Goal: Task Accomplishment & Management: Manage account settings

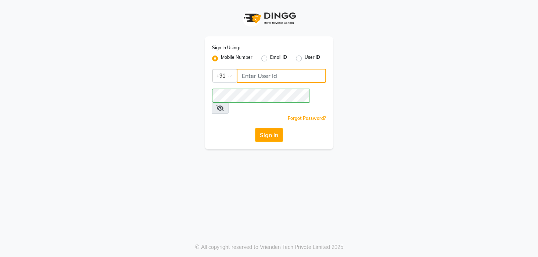
click at [271, 72] on input "Username" at bounding box center [281, 76] width 89 height 14
type input "8436749786"
click at [225, 111] on div "Sign In Using: Mobile Number Email ID User ID Country Code × [PHONE_NUMBER] Rem…" at bounding box center [269, 92] width 129 height 113
click at [268, 128] on button "Sign In" at bounding box center [269, 135] width 28 height 14
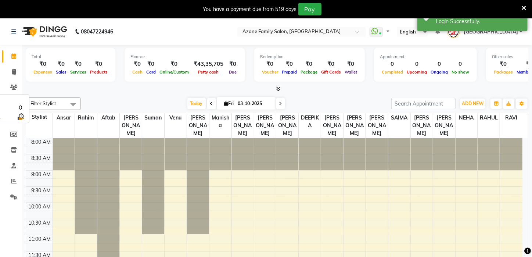
select select "en"
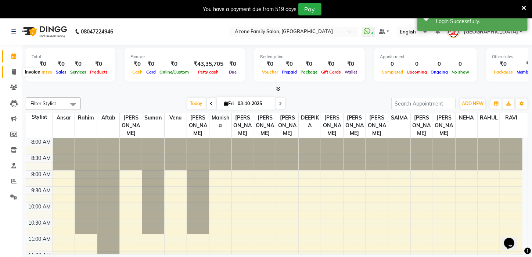
click at [14, 70] on icon at bounding box center [14, 72] width 4 height 6
select select "service"
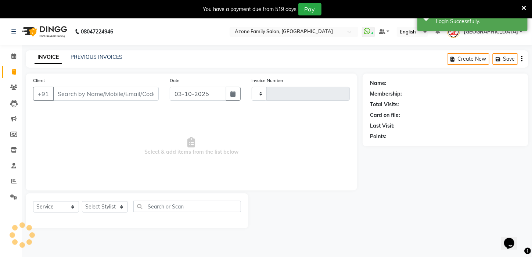
click at [126, 97] on input "Client" at bounding box center [106, 94] width 106 height 14
click at [127, 93] on input "Client" at bounding box center [106, 94] width 106 height 14
type input "3329"
select select "4296"
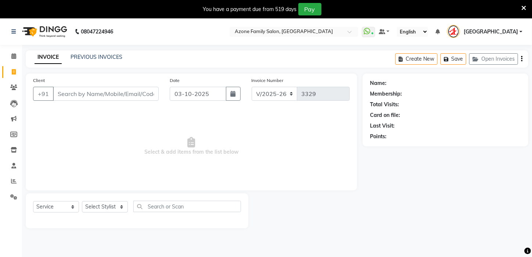
click at [83, 92] on input "Client" at bounding box center [106, 94] width 106 height 14
click at [77, 93] on input "90466669637" at bounding box center [87, 94] width 68 height 14
type input "9046669637"
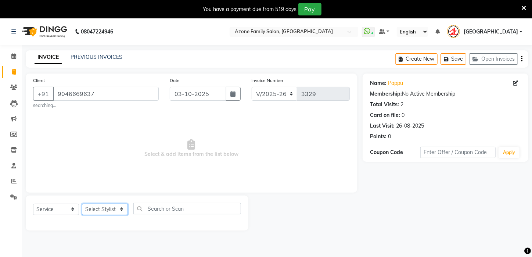
click at [92, 209] on select "Select Stylist [PERSON_NAME] [PERSON_NAME] DEEPIKA [PERSON_NAME] [PERSON_NAME] …" at bounding box center [105, 209] width 46 height 11
select select "23459"
click at [82, 204] on select "Select Stylist [PERSON_NAME] [PERSON_NAME] DEEPIKA [PERSON_NAME] [PERSON_NAME] …" at bounding box center [105, 209] width 46 height 11
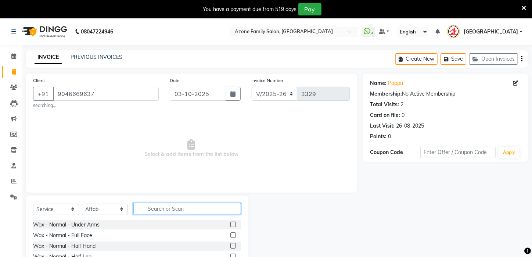
click at [160, 208] on input "text" at bounding box center [187, 208] width 108 height 11
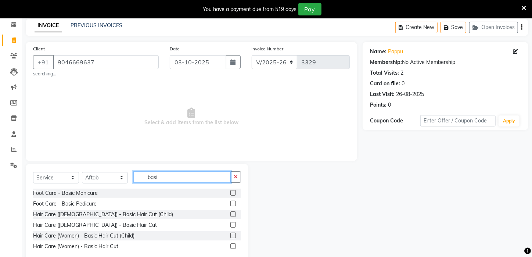
scroll to position [40, 0]
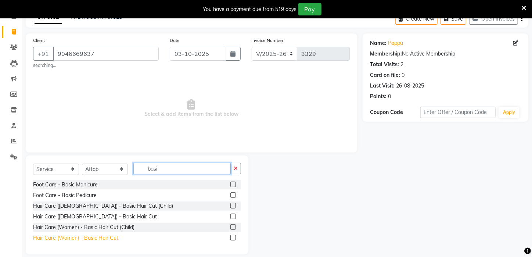
type input "basi"
click at [104, 237] on div "Hair Care (Women) - Basic Hair Cut" at bounding box center [75, 238] width 85 height 8
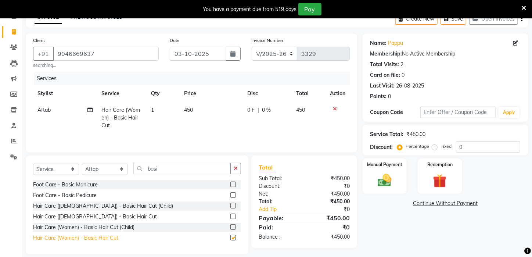
checkbox input "false"
click at [399, 168] on label "Manual Payment" at bounding box center [384, 164] width 37 height 7
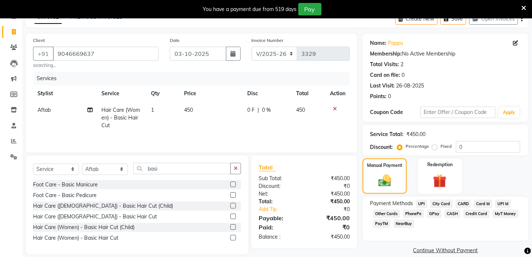
click at [452, 218] on span "CASH" at bounding box center [453, 213] width 16 height 8
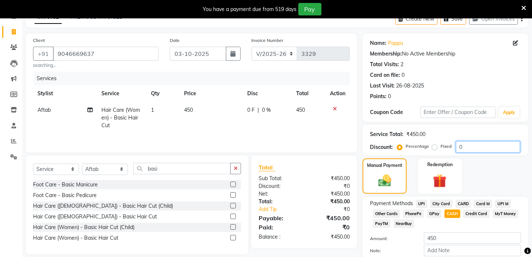
drag, startPoint x: 532, startPoint y: 140, endPoint x: 530, endPoint y: 187, distance: 47.8
click at [530, 187] on div "Name: Pappu Membership: No Active Membership Total Visits: 2 Card on file: 0 La…" at bounding box center [448, 159] width 171 height 253
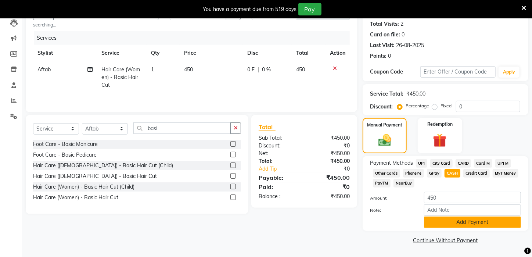
click at [481, 223] on button "Add Payment" at bounding box center [472, 221] width 97 height 11
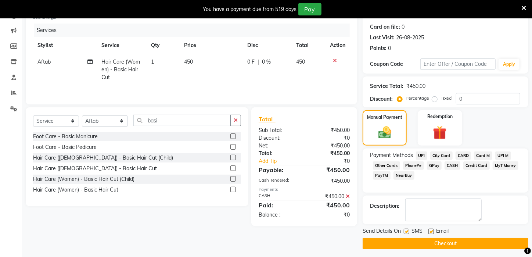
click at [488, 246] on button "Checkout" at bounding box center [446, 243] width 166 height 11
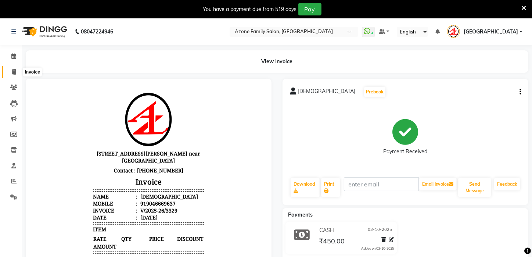
click at [15, 72] on icon at bounding box center [14, 72] width 4 height 6
select select "service"
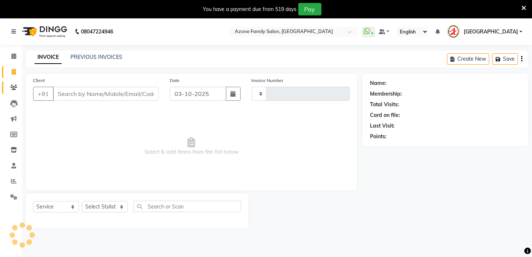
type input "3330"
select select "4296"
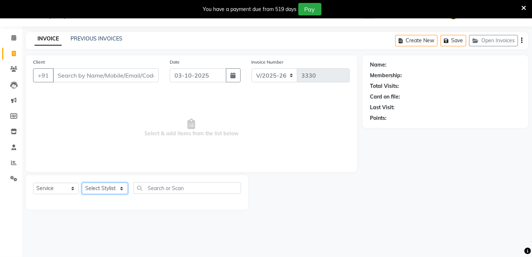
click at [122, 189] on select "Select Stylist [PERSON_NAME] [PERSON_NAME] DEEPIKA [PERSON_NAME] [PERSON_NAME] …" at bounding box center [105, 188] width 46 height 11
select select "69577"
click at [82, 183] on select "Select Stylist [PERSON_NAME] [PERSON_NAME] DEEPIKA [PERSON_NAME] [PERSON_NAME] …" at bounding box center [105, 188] width 46 height 11
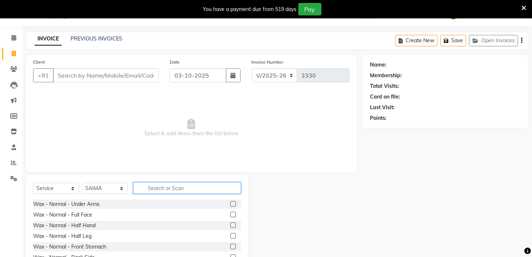
click at [186, 190] on input "text" at bounding box center [187, 187] width 108 height 11
type input "de -"
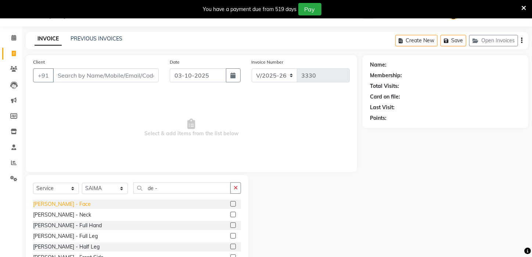
click at [56, 204] on div "[PERSON_NAME] - Face" at bounding box center [62, 204] width 58 height 8
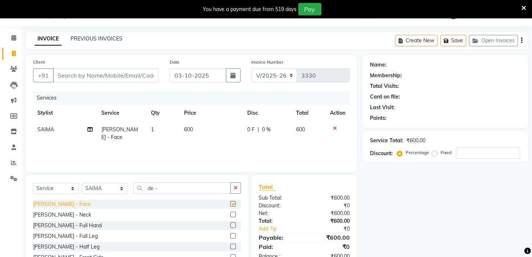
checkbox input "false"
click at [179, 188] on input "de -" at bounding box center [181, 187] width 97 height 11
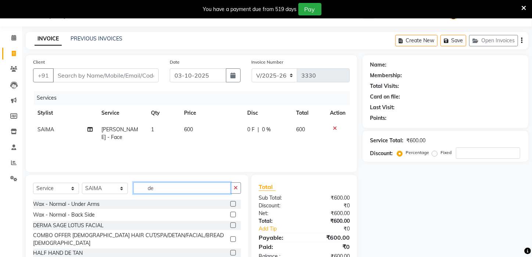
type input "d"
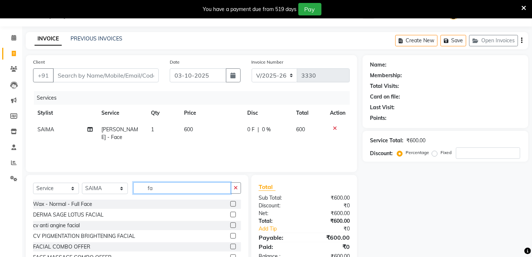
type input "f"
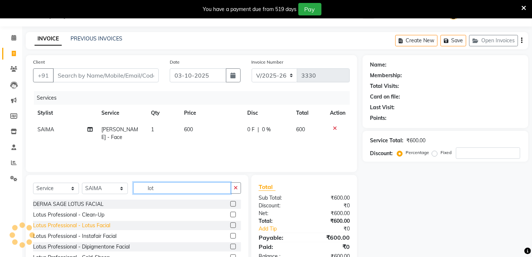
type input "lot"
click at [90, 225] on div "Lotus Professional - Lotus Facial" at bounding box center [71, 226] width 77 height 8
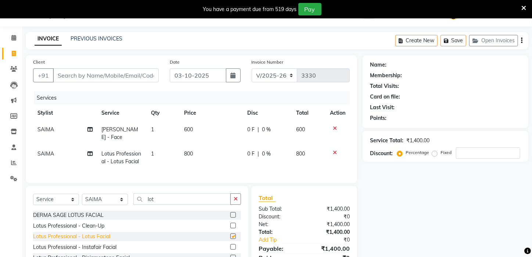
checkbox input "false"
drag, startPoint x: 188, startPoint y: 146, endPoint x: 189, endPoint y: 150, distance: 3.7
click at [189, 150] on td "800" at bounding box center [211, 157] width 63 height 24
select select "69577"
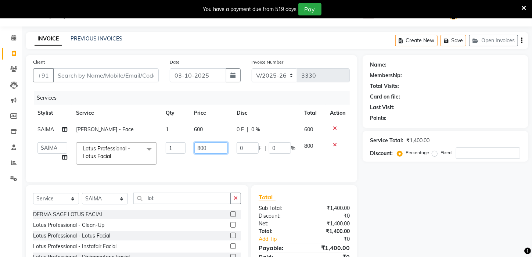
click at [213, 149] on input "800" at bounding box center [211, 147] width 34 height 11
type input "8"
type input "1000"
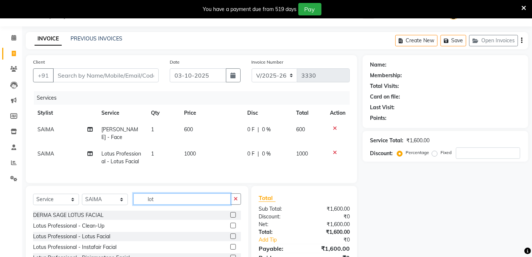
click at [199, 199] on input "lot" at bounding box center [181, 198] width 97 height 11
click at [128, 77] on input "Client" at bounding box center [106, 75] width 106 height 14
click at [125, 195] on select "Select Stylist [PERSON_NAME] [PERSON_NAME] DEEPIKA [PERSON_NAME] [PERSON_NAME] …" at bounding box center [105, 199] width 46 height 11
select select "23459"
click at [82, 194] on select "Select Stylist [PERSON_NAME] [PERSON_NAME] DEEPIKA [PERSON_NAME] [PERSON_NAME] …" at bounding box center [105, 199] width 46 height 11
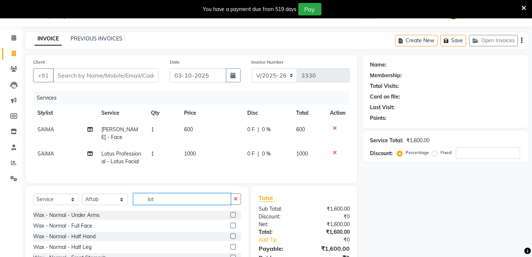
click at [168, 198] on input "lot" at bounding box center [181, 198] width 97 height 11
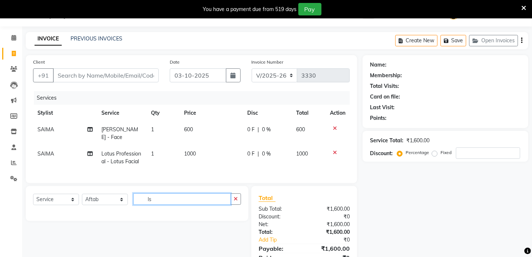
type input "l"
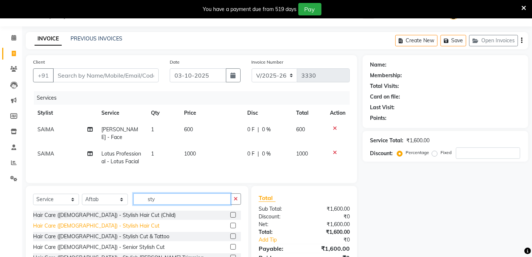
type input "sty"
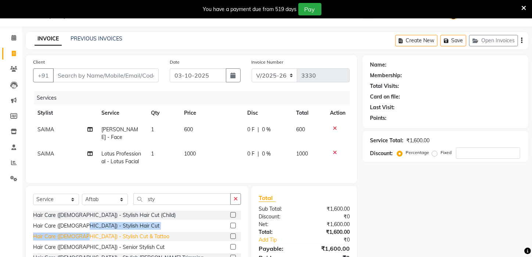
drag, startPoint x: 74, startPoint y: 223, endPoint x: 74, endPoint y: 231, distance: 8.1
click at [74, 231] on div "Hair Care ([DEMOGRAPHIC_DATA]) - Stylish Hair Cut (Child) Hair Care ([DEMOGRAPH…" at bounding box center [137, 247] width 208 height 73
click at [92, 222] on div "Hair Care ([DEMOGRAPHIC_DATA]) - Stylish Hair Cut" at bounding box center [96, 226] width 126 height 8
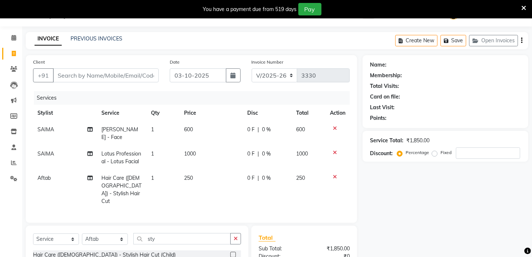
checkbox input "false"
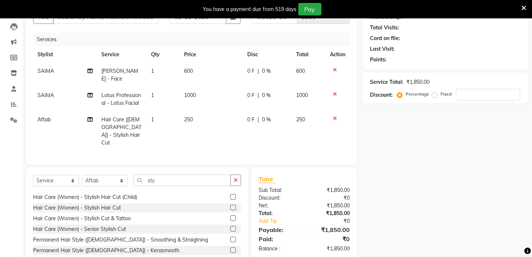
scroll to position [79, 0]
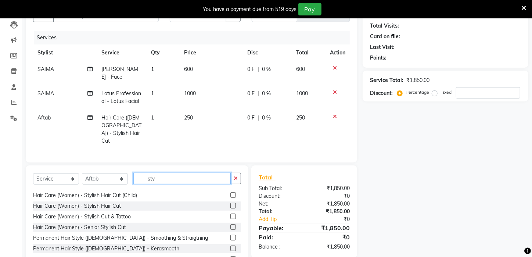
click at [167, 173] on input "sty" at bounding box center [181, 178] width 97 height 11
type input "s"
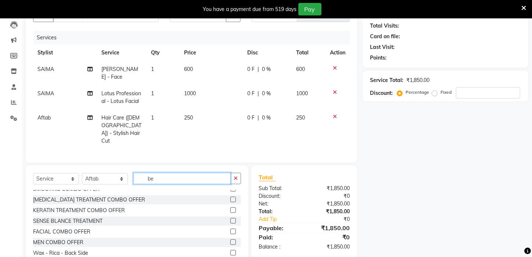
scroll to position [73, 0]
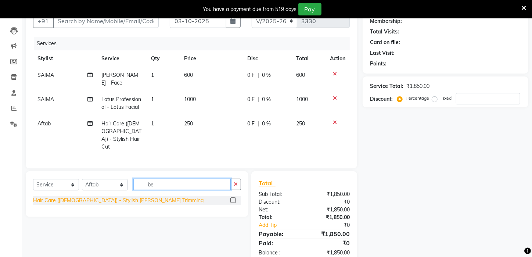
type input "be"
click at [71, 197] on div "Hair Care ([DEMOGRAPHIC_DATA]) - Stylish [PERSON_NAME] Trimming" at bounding box center [118, 201] width 170 height 8
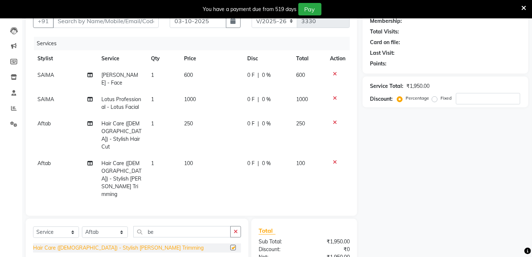
checkbox input "false"
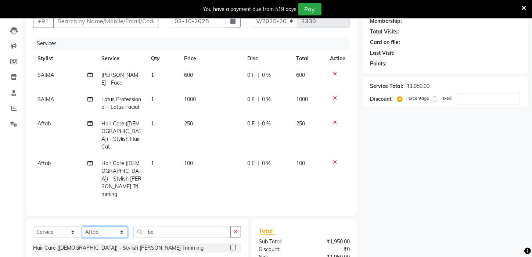
drag, startPoint x: 121, startPoint y: 196, endPoint x: 111, endPoint y: 195, distance: 9.7
click at [120, 226] on select "Select Stylist [PERSON_NAME] [PERSON_NAME] DEEPIKA [PERSON_NAME] [PERSON_NAME] …" at bounding box center [105, 231] width 46 height 11
select select "23608"
click at [82, 226] on select "Select Stylist [PERSON_NAME] [PERSON_NAME] DEEPIKA [PERSON_NAME] [PERSON_NAME] …" at bounding box center [105, 231] width 46 height 11
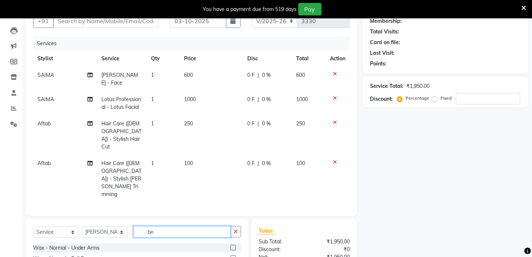
click at [198, 226] on input "be" at bounding box center [181, 231] width 97 height 11
type input "b"
type input "sty"
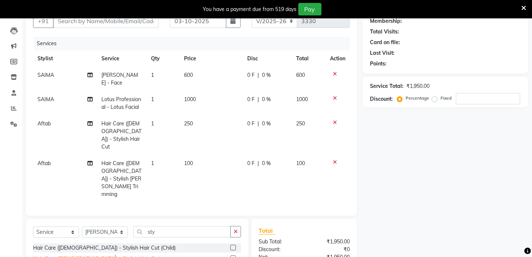
click at [90, 255] on div "Hair Care ([DEMOGRAPHIC_DATA]) - Stylish Hair Cut" at bounding box center [96, 259] width 126 height 8
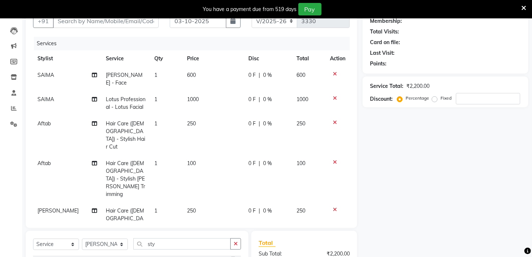
checkbox input "false"
click at [237, 241] on icon "button" at bounding box center [236, 243] width 4 height 5
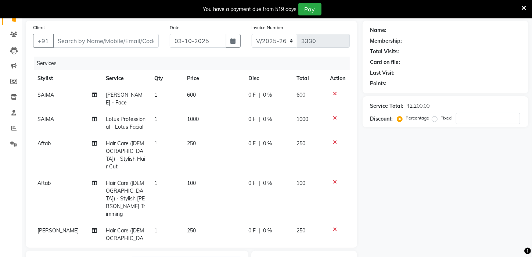
scroll to position [0, 0]
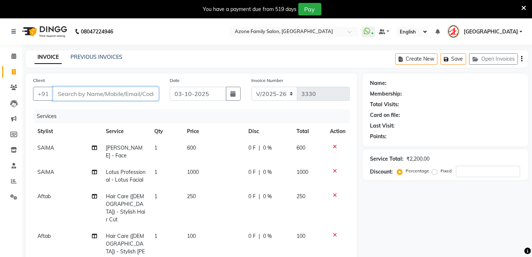
click at [108, 93] on input "Client" at bounding box center [106, 94] width 106 height 14
type input "7"
type input "0"
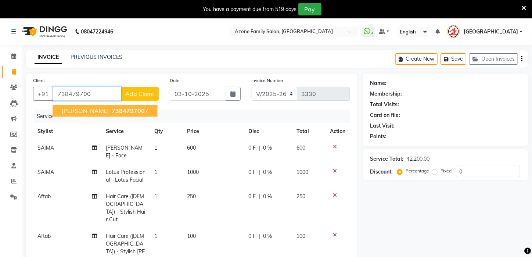
click at [123, 108] on span "738479700" at bounding box center [128, 110] width 33 height 7
type input "7384797007"
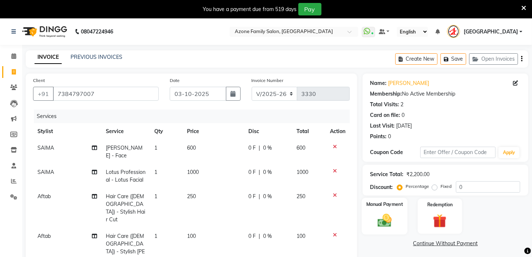
click at [388, 220] on div "Manual Payment" at bounding box center [385, 216] width 46 height 37
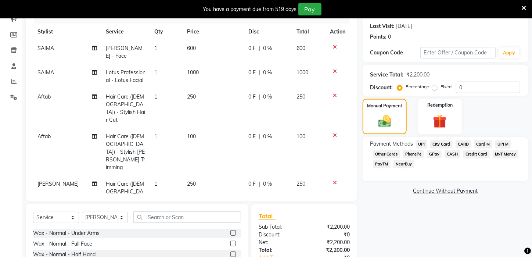
scroll to position [99, 0]
click at [382, 169] on span "PayTM" at bounding box center [382, 165] width 18 height 8
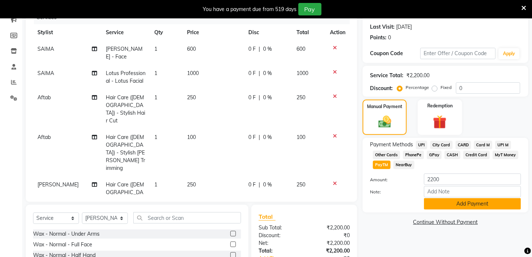
click at [467, 208] on button "Add Payment" at bounding box center [472, 203] width 97 height 11
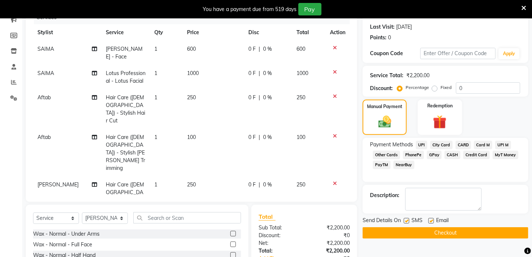
click at [462, 237] on button "Checkout" at bounding box center [446, 232] width 166 height 11
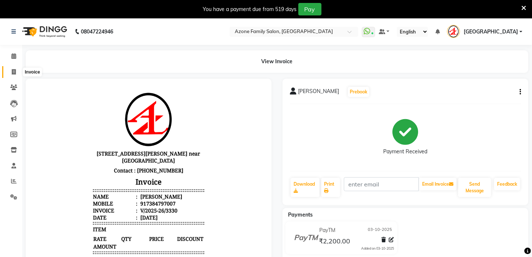
click at [13, 72] on icon at bounding box center [14, 72] width 4 height 6
select select "service"
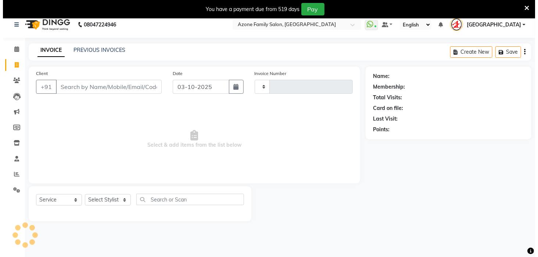
scroll to position [18, 0]
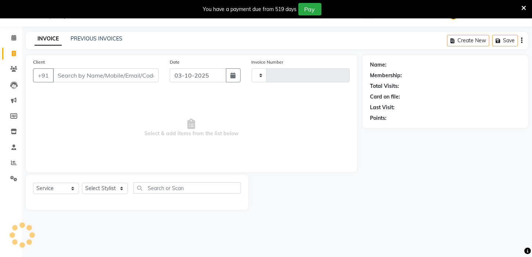
type input "3331"
select select "4296"
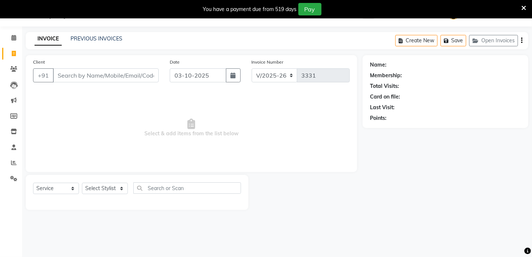
click at [115, 78] on input "Client" at bounding box center [106, 75] width 106 height 14
drag, startPoint x: 108, startPoint y: 64, endPoint x: 218, endPoint y: 247, distance: 213.1
click at [130, 100] on div "Client +91 Date [DATE] Invoice Number V/2025 V/[PHONE_NUMBER] Select & add item…" at bounding box center [191, 113] width 331 height 117
click at [288, 139] on span "Select & add items from the list below" at bounding box center [191, 127] width 317 height 73
click at [94, 75] on input "Client" at bounding box center [106, 75] width 106 height 14
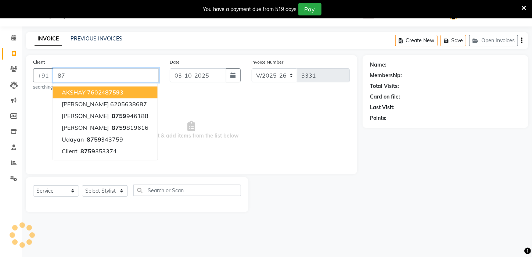
type input "8"
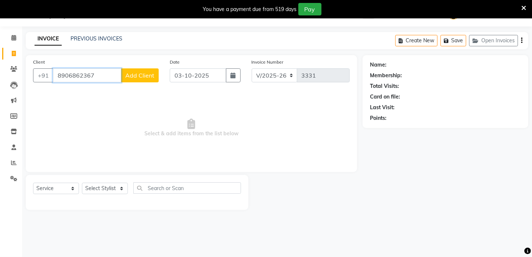
type input "8906862367"
click at [139, 78] on span "Add Client" at bounding box center [139, 75] width 29 height 7
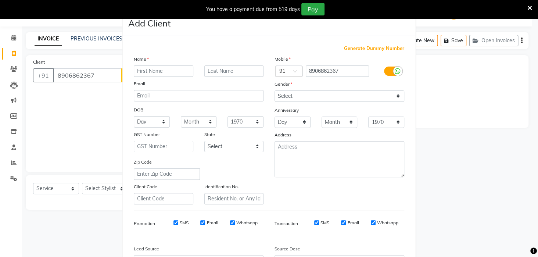
click at [148, 73] on input "text" at bounding box center [164, 70] width 60 height 11
type input "s"
type input "[PERSON_NAME]"
click at [398, 95] on select "Select [DEMOGRAPHIC_DATA] [DEMOGRAPHIC_DATA] Other Prefer Not To Say" at bounding box center [339, 95] width 130 height 11
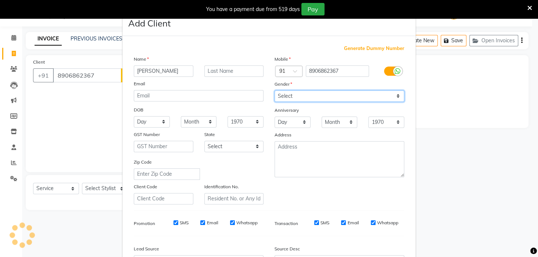
select select "[DEMOGRAPHIC_DATA]"
click at [274, 90] on select "Select [DEMOGRAPHIC_DATA] [DEMOGRAPHIC_DATA] Other Prefer Not To Say" at bounding box center [339, 95] width 130 height 11
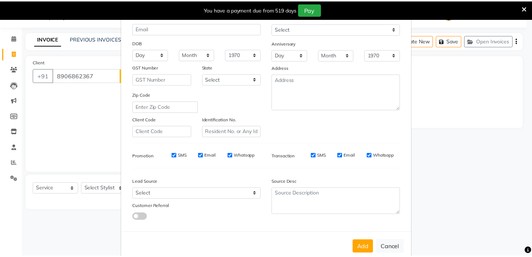
scroll to position [82, 0]
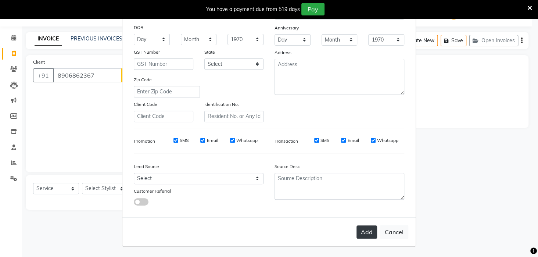
click at [361, 228] on button "Add" at bounding box center [366, 231] width 21 height 13
select select
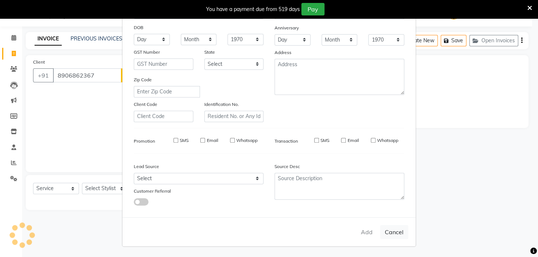
select select
checkbox input "false"
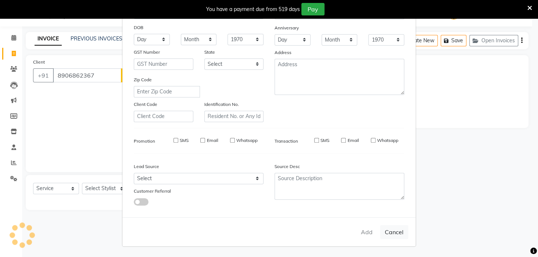
checkbox input "false"
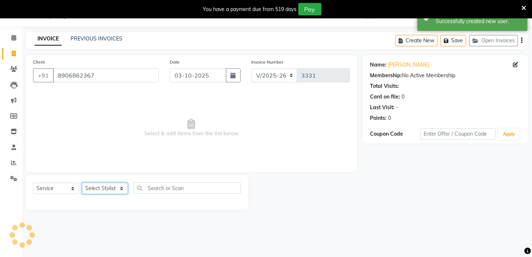
click at [123, 187] on select "Select Stylist [PERSON_NAME] [PERSON_NAME] DEEPIKA [PERSON_NAME] [PERSON_NAME] …" at bounding box center [105, 188] width 46 height 11
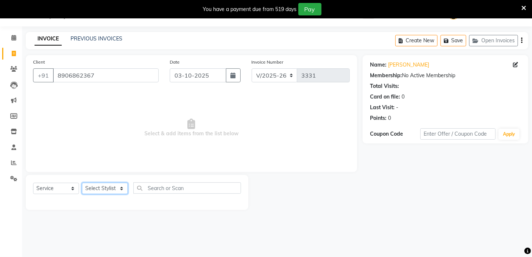
select select "23607"
click at [82, 183] on select "Select Stylist [PERSON_NAME] [PERSON_NAME] DEEPIKA [PERSON_NAME] [PERSON_NAME] …" at bounding box center [105, 188] width 46 height 11
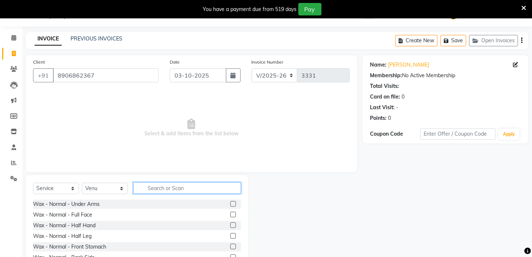
click at [176, 187] on input "text" at bounding box center [187, 187] width 108 height 11
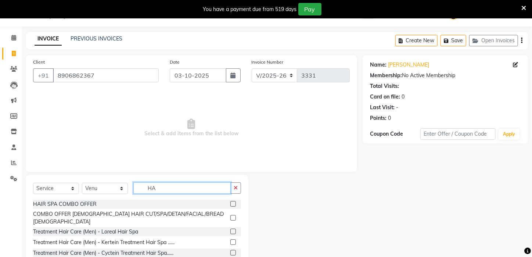
type input "H"
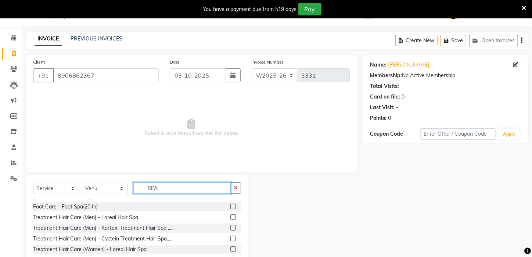
scroll to position [26, 0]
type input "SPA"
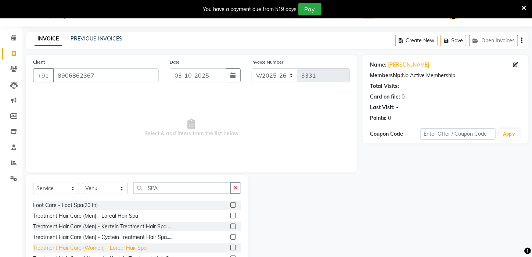
click at [98, 244] on div "Treatment Hair Care (Women) - Loreal Hair Spa" at bounding box center [90, 248] width 114 height 8
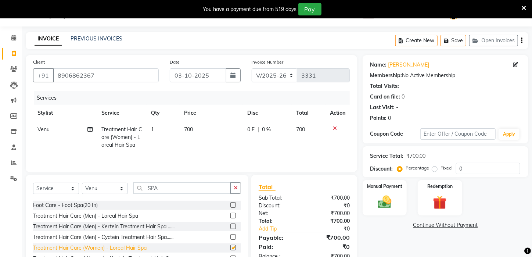
checkbox input "false"
click at [182, 129] on td "700" at bounding box center [211, 137] width 63 height 32
select select "23607"
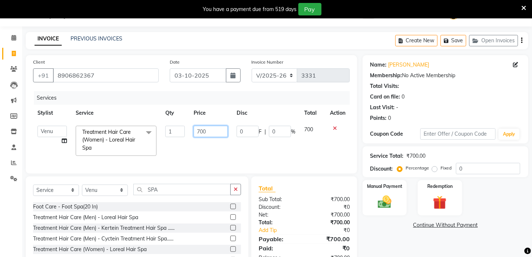
click at [197, 128] on input "700" at bounding box center [211, 131] width 34 height 11
drag, startPoint x: 204, startPoint y: 130, endPoint x: 198, endPoint y: 129, distance: 5.9
click at [195, 129] on input "700" at bounding box center [211, 131] width 34 height 11
click at [214, 129] on input "700" at bounding box center [211, 131] width 34 height 11
drag, startPoint x: 213, startPoint y: 130, endPoint x: 196, endPoint y: 134, distance: 17.0
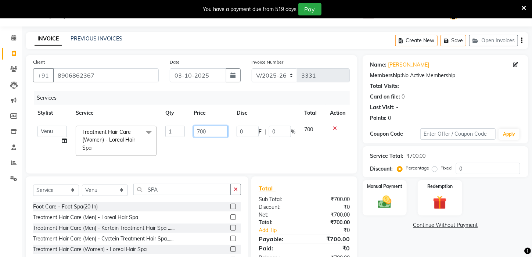
click at [196, 134] on input "700" at bounding box center [211, 131] width 34 height 11
type input "1400"
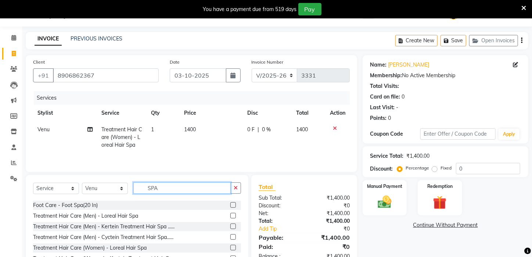
click at [177, 189] on input "SPA" at bounding box center [181, 187] width 97 height 11
click at [237, 188] on icon "button" at bounding box center [236, 187] width 4 height 5
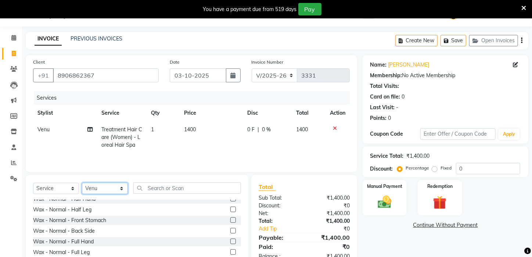
click at [123, 188] on select "Select Stylist [PERSON_NAME] [PERSON_NAME] DEEPIKA [PERSON_NAME] [PERSON_NAME] …" at bounding box center [105, 188] width 46 height 11
select select "23459"
click at [82, 183] on select "Select Stylist [PERSON_NAME] [PERSON_NAME] DEEPIKA [PERSON_NAME] [PERSON_NAME] …" at bounding box center [105, 188] width 46 height 11
click at [180, 183] on input "text" at bounding box center [187, 187] width 108 height 11
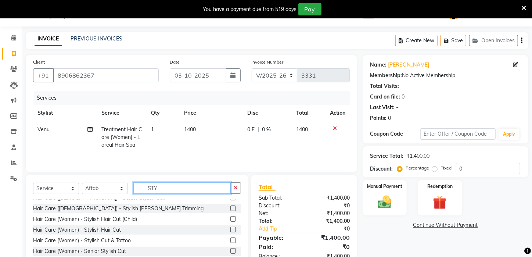
scroll to position [43, 0]
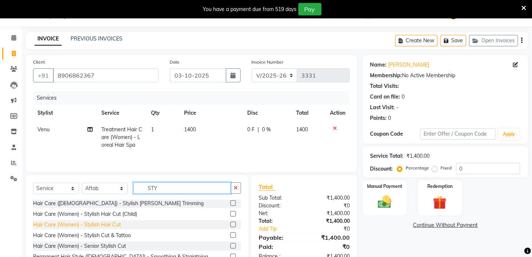
type input "STY"
click at [87, 222] on div "Hair Care (Women) - Stylish Hair Cut" at bounding box center [77, 225] width 88 height 8
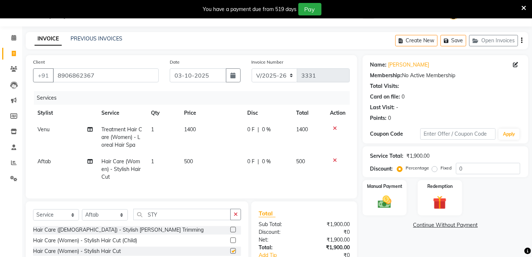
checkbox input "false"
click at [384, 208] on img at bounding box center [384, 202] width 23 height 16
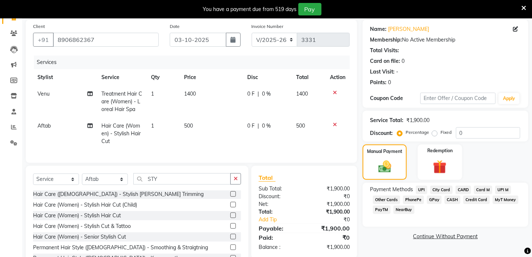
scroll to position [55, 0]
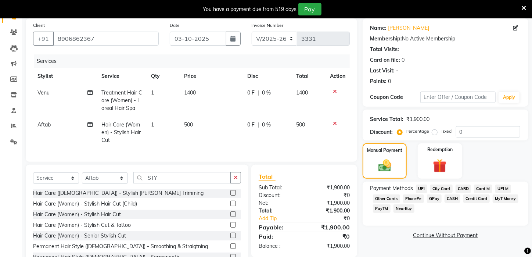
click at [382, 213] on span "PayTM" at bounding box center [382, 208] width 18 height 8
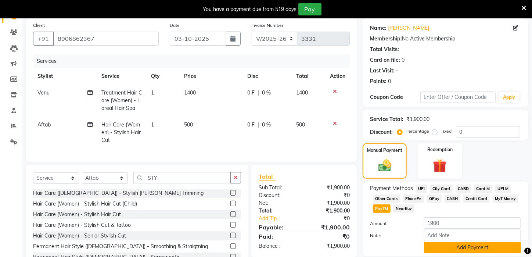
click at [461, 251] on button "Add Payment" at bounding box center [472, 247] width 97 height 11
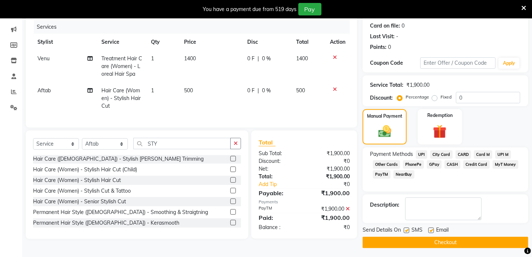
scroll to position [99, 0]
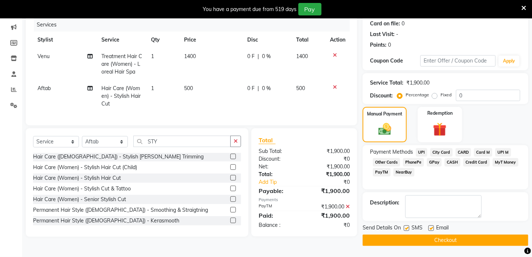
click at [470, 236] on button "Checkout" at bounding box center [446, 239] width 166 height 11
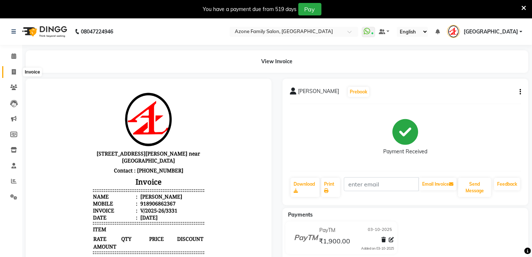
drag, startPoint x: 12, startPoint y: 72, endPoint x: 40, endPoint y: 72, distance: 27.2
click at [13, 72] on icon at bounding box center [14, 72] width 4 height 6
select select "service"
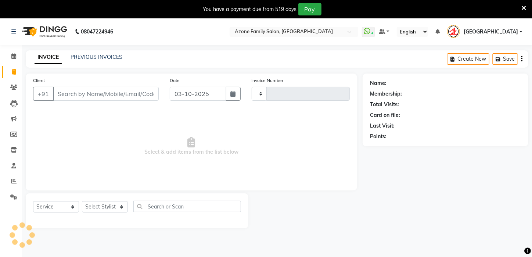
scroll to position [18, 0]
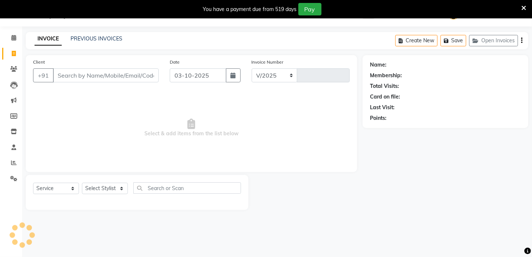
select select "4296"
type input "3332"
click at [123, 76] on input "Client" at bounding box center [106, 75] width 106 height 14
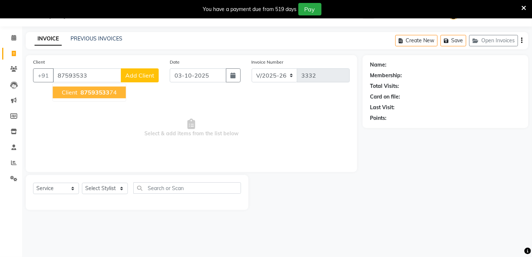
click at [78, 92] on button "client 87593533 74" at bounding box center [89, 92] width 73 height 12
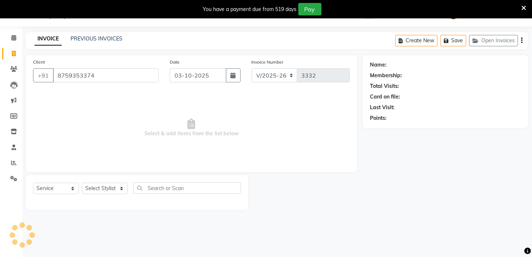
type input "8759353374"
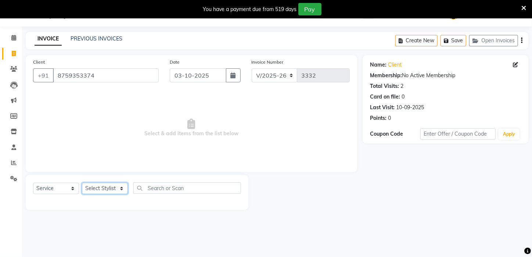
click at [121, 187] on select "Select Stylist [PERSON_NAME] [PERSON_NAME] DEEPIKA [PERSON_NAME] [PERSON_NAME] …" at bounding box center [105, 188] width 46 height 11
select select "83601"
click at [82, 183] on select "Select Stylist [PERSON_NAME] [PERSON_NAME] DEEPIKA [PERSON_NAME] [PERSON_NAME] …" at bounding box center [105, 188] width 46 height 11
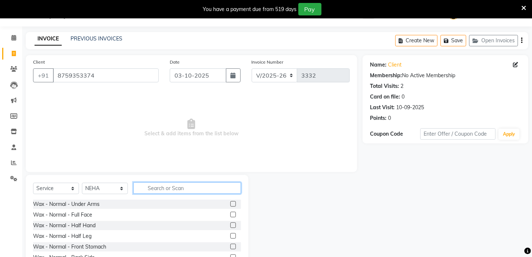
click at [170, 185] on input "text" at bounding box center [187, 187] width 108 height 11
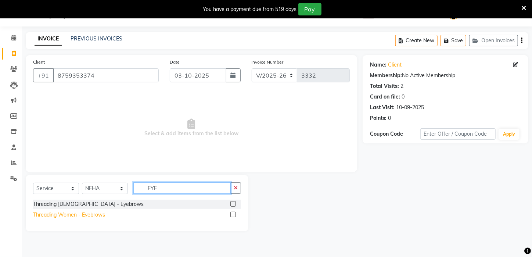
type input "EYE"
click at [69, 214] on div "Threading Women - Eyebrows" at bounding box center [69, 215] width 72 height 8
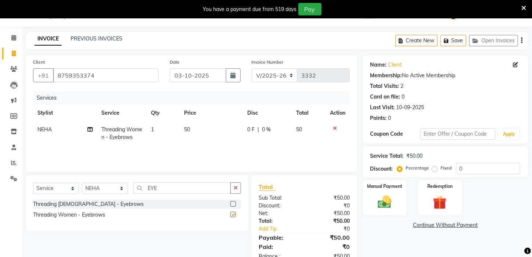
checkbox input "false"
click at [191, 188] on input "EYE" at bounding box center [181, 187] width 97 height 11
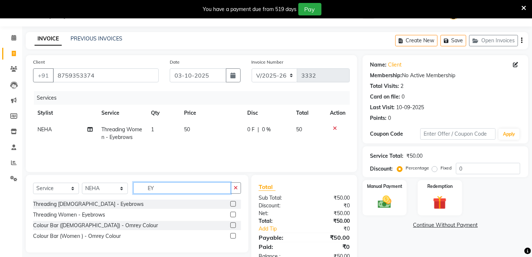
type input "E"
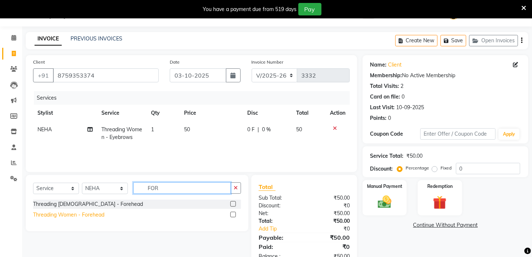
type input "FOR"
drag, startPoint x: 69, startPoint y: 214, endPoint x: 60, endPoint y: 213, distance: 9.2
click at [69, 213] on div "Threading Women - Forehead" at bounding box center [68, 215] width 71 height 8
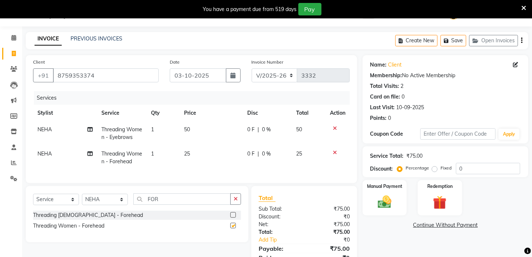
checkbox input "false"
click at [239, 203] on button "button" at bounding box center [235, 198] width 11 height 11
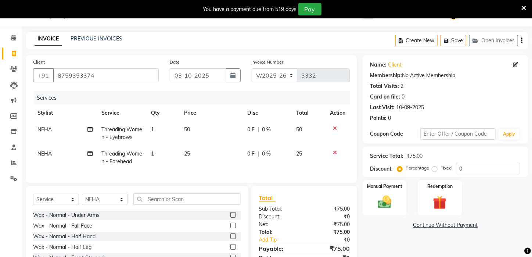
click at [195, 198] on div "Select Service Product Membership Package Voucher Prepaid Gift Card Select Styl…" at bounding box center [137, 240] width 223 height 108
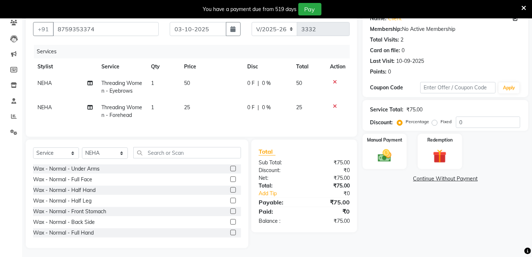
scroll to position [72, 0]
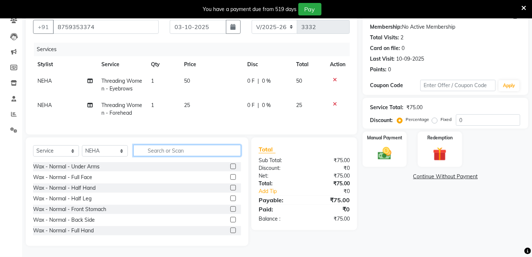
click at [188, 149] on input "text" at bounding box center [187, 150] width 108 height 11
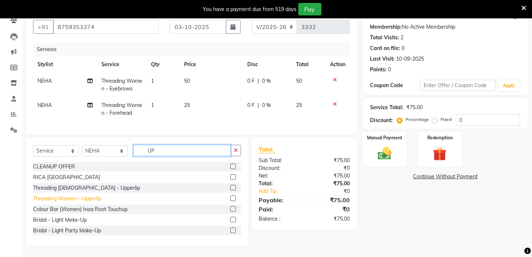
type input "UP"
click at [93, 196] on div "Threading Women - Upperlip" at bounding box center [67, 199] width 68 height 8
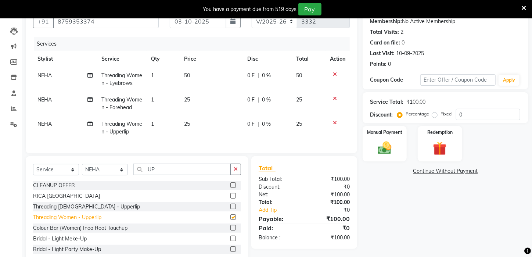
checkbox input "false"
click at [167, 173] on input "UP" at bounding box center [181, 168] width 97 height 11
type input "U"
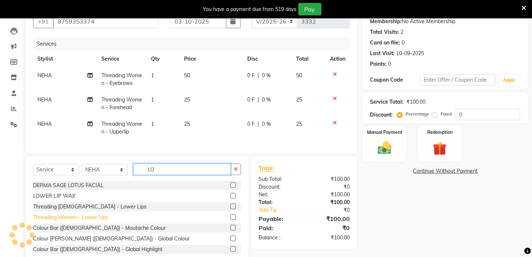
type input "LO"
click at [83, 221] on div "Threading Women - Lower Lips" at bounding box center [70, 217] width 75 height 8
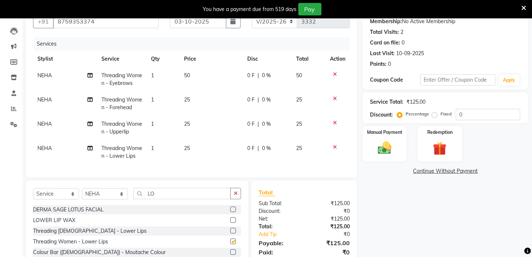
checkbox input "false"
click at [377, 152] on img at bounding box center [384, 148] width 23 height 16
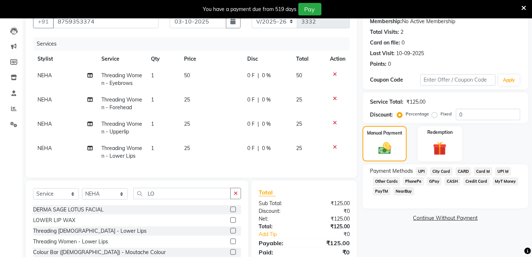
click at [453, 186] on span "CASH" at bounding box center [453, 181] width 16 height 8
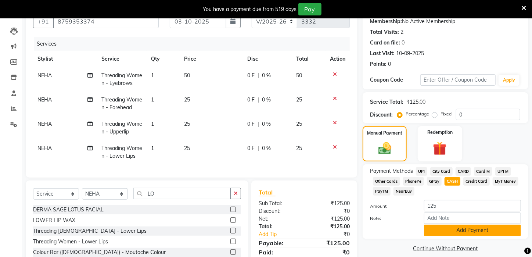
click at [476, 236] on button "Add Payment" at bounding box center [472, 229] width 97 height 11
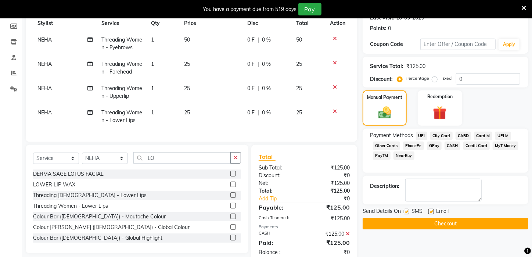
scroll to position [131, 0]
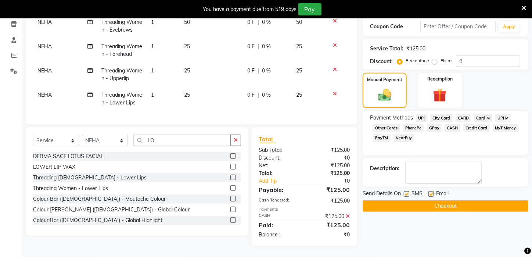
click at [465, 211] on button "Checkout" at bounding box center [446, 205] width 166 height 11
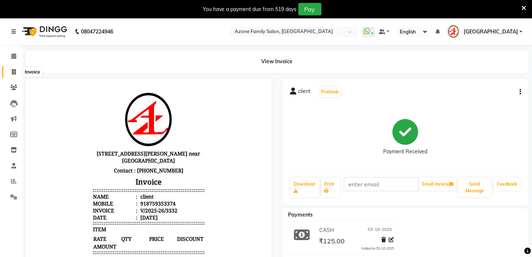
click at [12, 71] on icon at bounding box center [14, 72] width 4 height 6
select select "service"
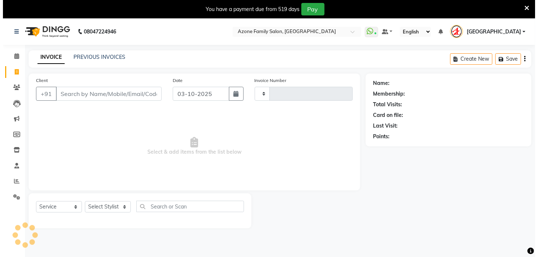
scroll to position [18, 0]
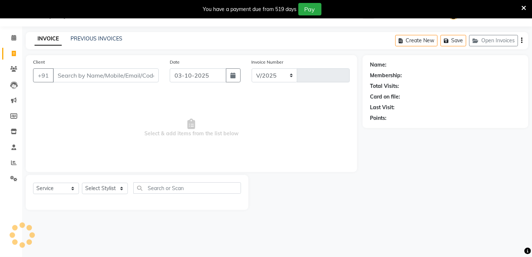
select select "4296"
type input "3333"
click at [93, 80] on input "Client" at bounding box center [106, 75] width 106 height 14
type input "7975174648"
click at [148, 76] on span "Add Client" at bounding box center [139, 75] width 29 height 7
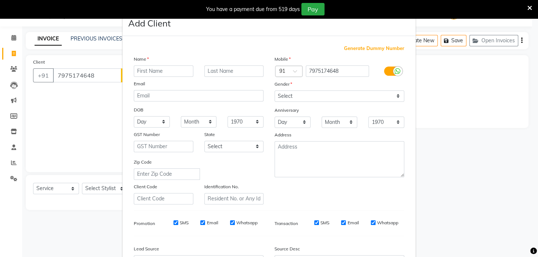
click at [167, 72] on input "text" at bounding box center [164, 70] width 60 height 11
type input "[PERSON_NAME]"
click at [396, 94] on select "Select [DEMOGRAPHIC_DATA] [DEMOGRAPHIC_DATA] Other Prefer Not To Say" at bounding box center [339, 95] width 130 height 11
select select "[DEMOGRAPHIC_DATA]"
click at [274, 90] on select "Select [DEMOGRAPHIC_DATA] [DEMOGRAPHIC_DATA] Other Prefer Not To Say" at bounding box center [339, 95] width 130 height 11
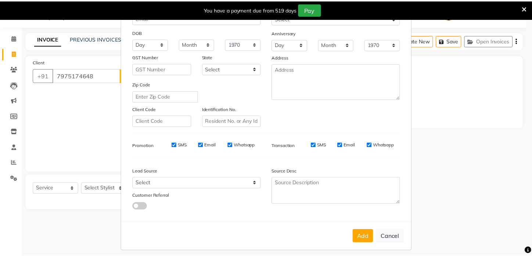
scroll to position [82, 0]
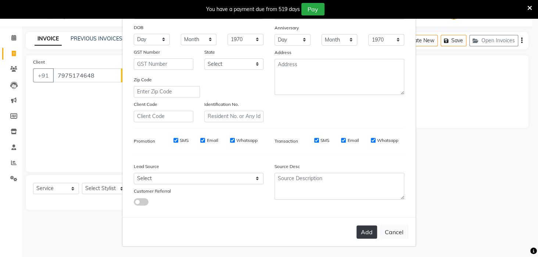
drag, startPoint x: 366, startPoint y: 235, endPoint x: 361, endPoint y: 235, distance: 4.4
click at [366, 235] on button "Add" at bounding box center [366, 231] width 21 height 13
select select
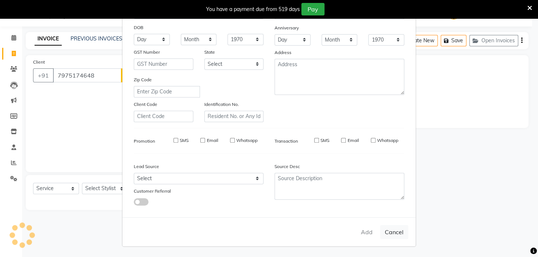
select select
checkbox input "false"
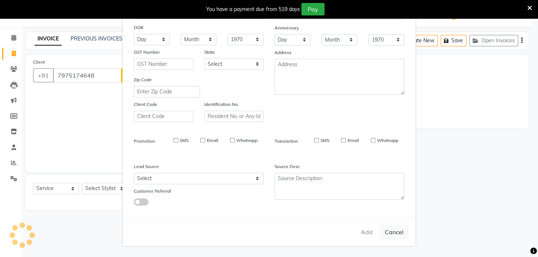
checkbox input "false"
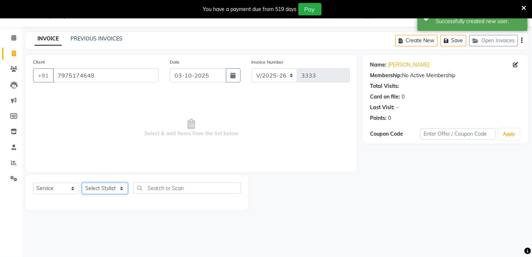
click at [122, 186] on select "Select Stylist [PERSON_NAME] [PERSON_NAME] DEEPIKA [PERSON_NAME] [PERSON_NAME] …" at bounding box center [105, 188] width 46 height 11
click at [82, 183] on select "Select Stylist [PERSON_NAME] [PERSON_NAME] DEEPIKA [PERSON_NAME] [PERSON_NAME] …" at bounding box center [105, 188] width 46 height 11
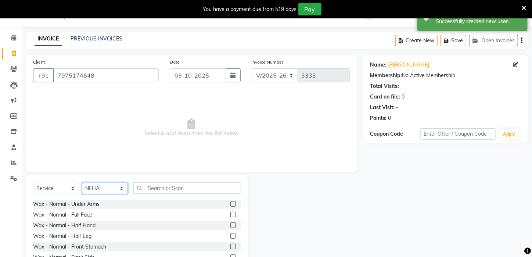
drag, startPoint x: 122, startPoint y: 189, endPoint x: 115, endPoint y: 184, distance: 8.8
click at [121, 189] on select "Select Stylist [PERSON_NAME] [PERSON_NAME] DEEPIKA [PERSON_NAME] [PERSON_NAME] …" at bounding box center [105, 188] width 46 height 11
select select "23148"
click at [82, 183] on select "Select Stylist [PERSON_NAME] [PERSON_NAME] DEEPIKA [PERSON_NAME] [PERSON_NAME] …" at bounding box center [105, 188] width 46 height 11
click at [170, 189] on input "text" at bounding box center [187, 187] width 108 height 11
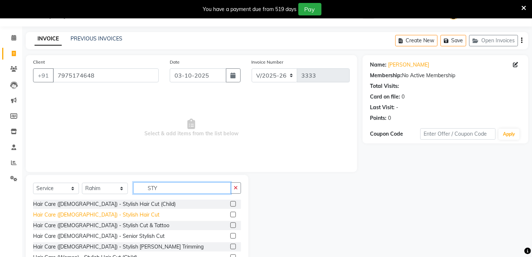
type input "STY"
drag, startPoint x: 92, startPoint y: 213, endPoint x: 85, endPoint y: 211, distance: 7.1
click at [91, 213] on div "Hair Care ([DEMOGRAPHIC_DATA]) - Stylish Hair Cut" at bounding box center [96, 215] width 126 height 8
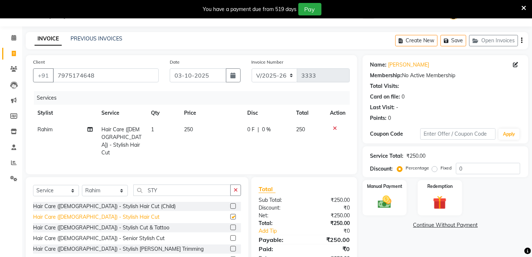
checkbox input "false"
click at [376, 210] on img at bounding box center [384, 202] width 23 height 16
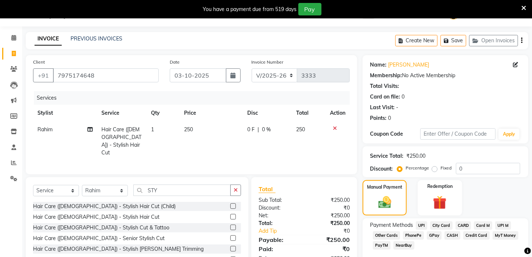
click at [383, 249] on span "PayTM" at bounding box center [382, 245] width 18 height 8
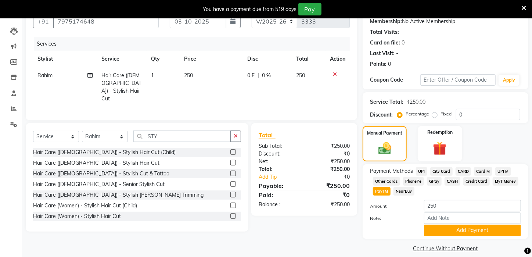
scroll to position [75, 0]
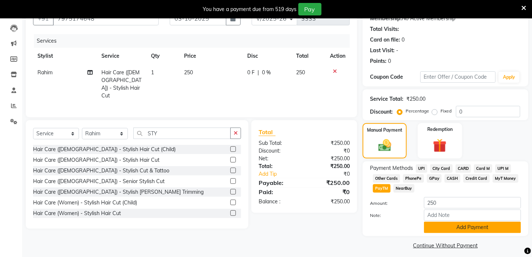
click at [495, 232] on button "Add Payment" at bounding box center [472, 227] width 97 height 11
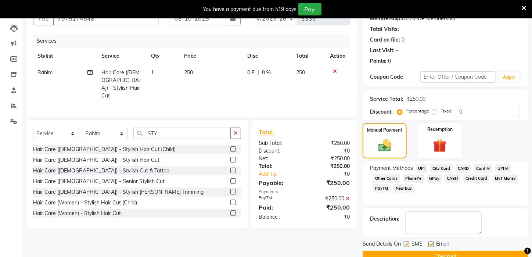
drag, startPoint x: 531, startPoint y: 226, endPoint x: 532, endPoint y: 230, distance: 4.5
click at [532, 181] on html "08047224946 Select Location × Azone Family Salon, [GEOGRAPHIC_DATA] WhatsApp St…" at bounding box center [266, 53] width 532 height 257
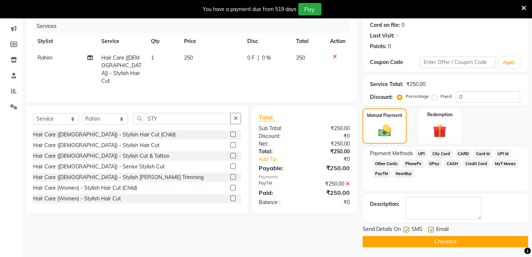
scroll to position [99, 0]
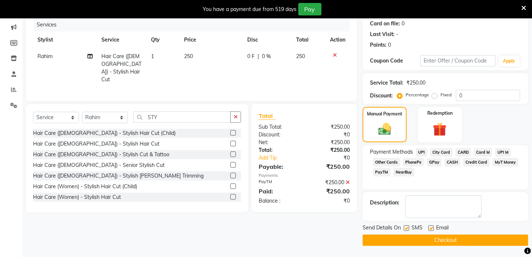
click at [513, 242] on button "Checkout" at bounding box center [446, 239] width 166 height 11
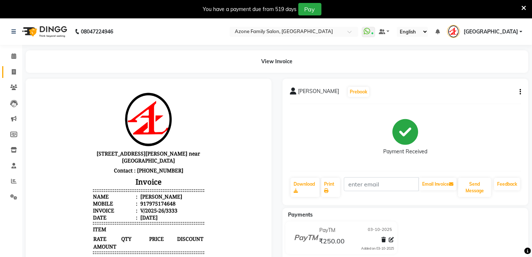
drag, startPoint x: 10, startPoint y: 67, endPoint x: 17, endPoint y: 73, distance: 8.9
click at [10, 68] on link "Invoice" at bounding box center [11, 72] width 18 height 12
select select "service"
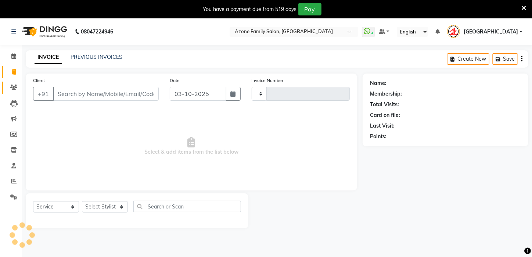
scroll to position [18, 0]
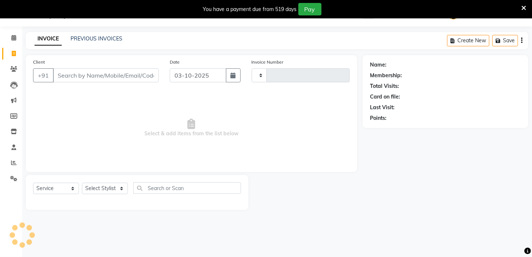
drag, startPoint x: 68, startPoint y: 73, endPoint x: 65, endPoint y: 80, distance: 7.4
click at [66, 76] on input "Client" at bounding box center [106, 75] width 106 height 14
type input "3334"
select select "4296"
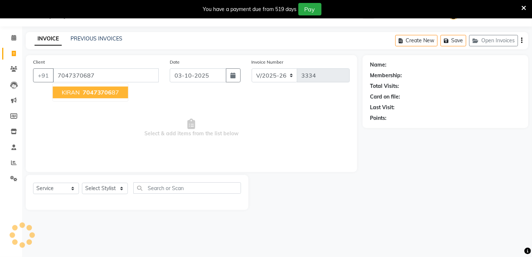
type input "7047370687"
click at [80, 91] on button "KIRAN 70473706 87" at bounding box center [90, 92] width 75 height 12
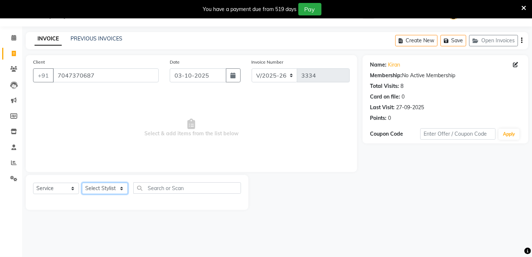
click at [120, 188] on select "Select Stylist [PERSON_NAME] [PERSON_NAME] DEEPIKA [PERSON_NAME] [PERSON_NAME] …" at bounding box center [105, 188] width 46 height 11
click at [73, 188] on select "Select Service Product Membership Package Voucher Prepaid Gift Card" at bounding box center [56, 188] width 46 height 11
select select "product"
click at [33, 183] on select "Select Service Product Membership Package Voucher Prepaid Gift Card" at bounding box center [56, 188] width 46 height 11
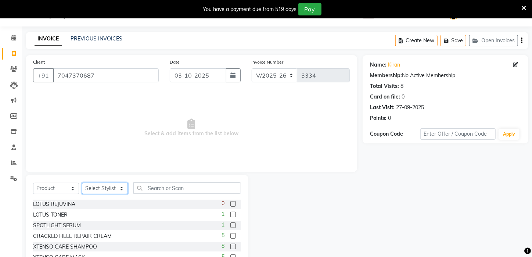
click at [118, 186] on select "Select Stylist [PERSON_NAME] [PERSON_NAME] DEEPIKA [PERSON_NAME] [PERSON_NAME] …" at bounding box center [105, 188] width 46 height 11
select select "23459"
click at [82, 183] on select "Select Stylist [PERSON_NAME] [PERSON_NAME] DEEPIKA [PERSON_NAME] [PERSON_NAME] …" at bounding box center [105, 188] width 46 height 11
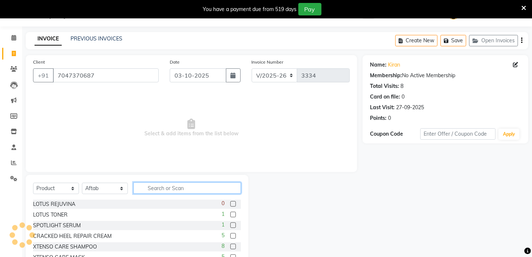
click at [195, 187] on input "text" at bounding box center [187, 187] width 108 height 11
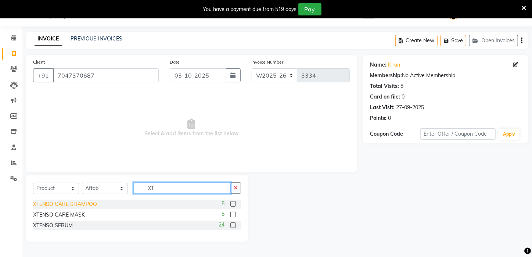
type input "XT"
click at [75, 202] on div "XTENSO CARE SHAMPOO" at bounding box center [65, 204] width 64 height 8
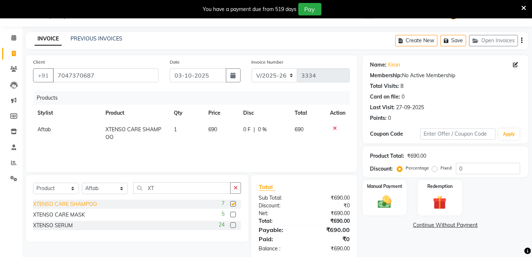
checkbox input "false"
click at [62, 216] on div "XTENSO CARE MASK" at bounding box center [59, 215] width 52 height 8
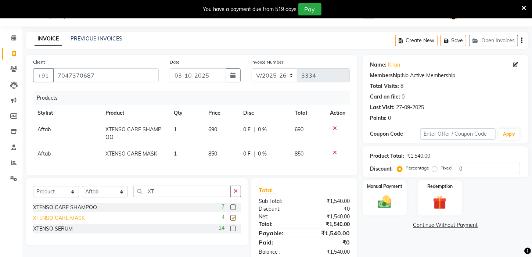
checkbox input "false"
click at [213, 152] on span "850" at bounding box center [212, 153] width 9 height 7
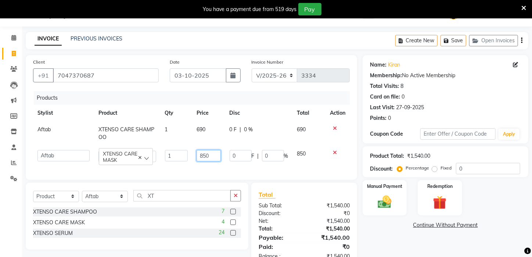
click at [217, 153] on input "850" at bounding box center [209, 155] width 24 height 11
type input "820"
click at [209, 206] on div "Select Service Product Membership Package Voucher Prepaid Gift Card Select Styl…" at bounding box center [137, 198] width 208 height 17
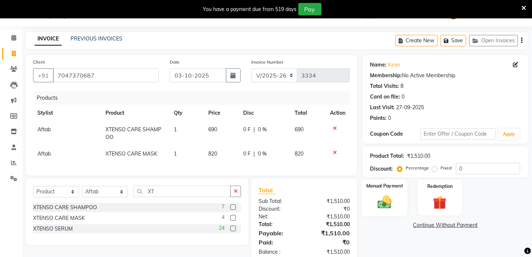
click at [371, 214] on div "Manual Payment" at bounding box center [385, 197] width 46 height 37
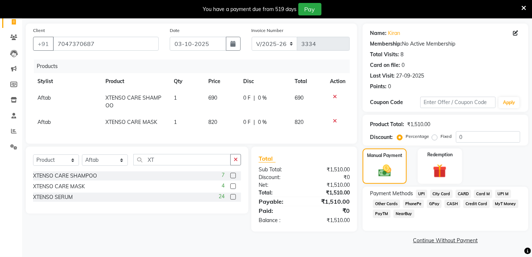
scroll to position [54, 0]
click at [383, 218] on span "PayTM" at bounding box center [382, 213] width 18 height 8
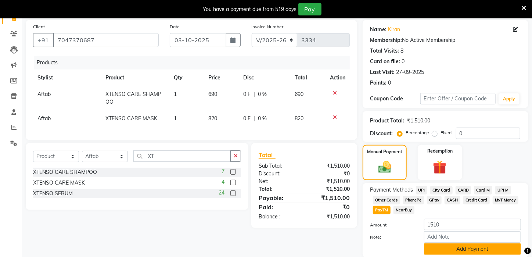
click at [487, 255] on button "Add Payment" at bounding box center [472, 248] width 97 height 11
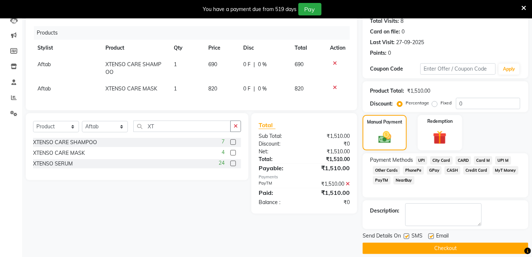
scroll to position [99, 0]
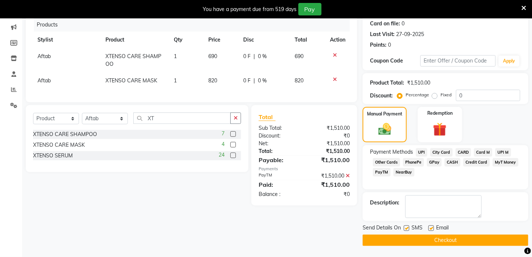
click at [462, 240] on button "Checkout" at bounding box center [446, 239] width 166 height 11
